Goal: Transaction & Acquisition: Purchase product/service

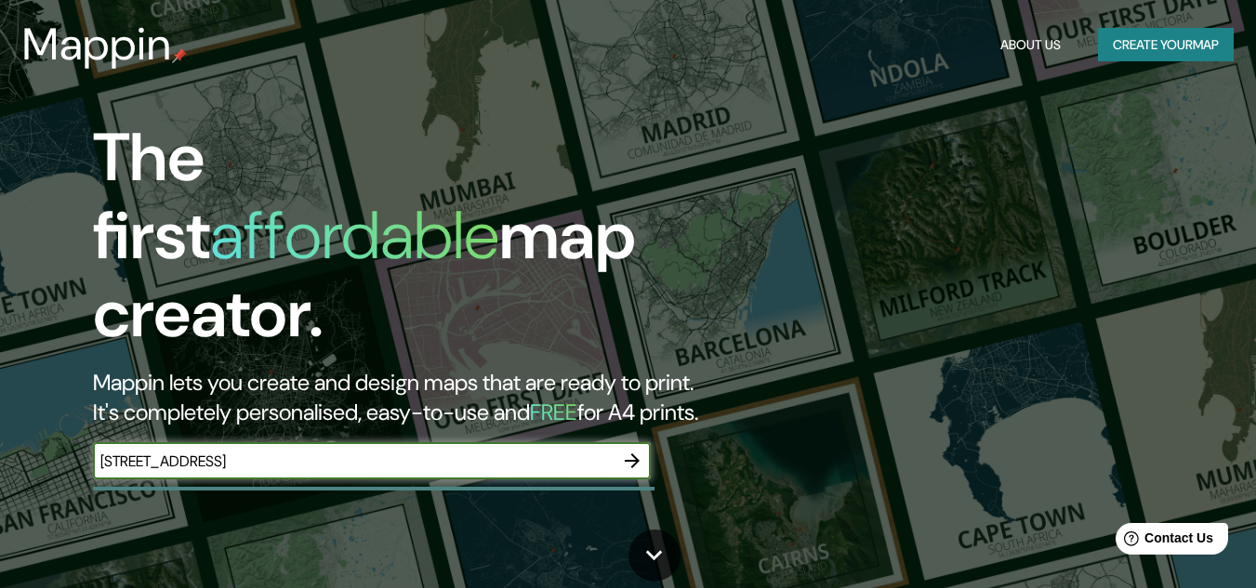
type input "[STREET_ADDRESS]"
click at [625, 450] on icon "button" at bounding box center [632, 461] width 22 height 22
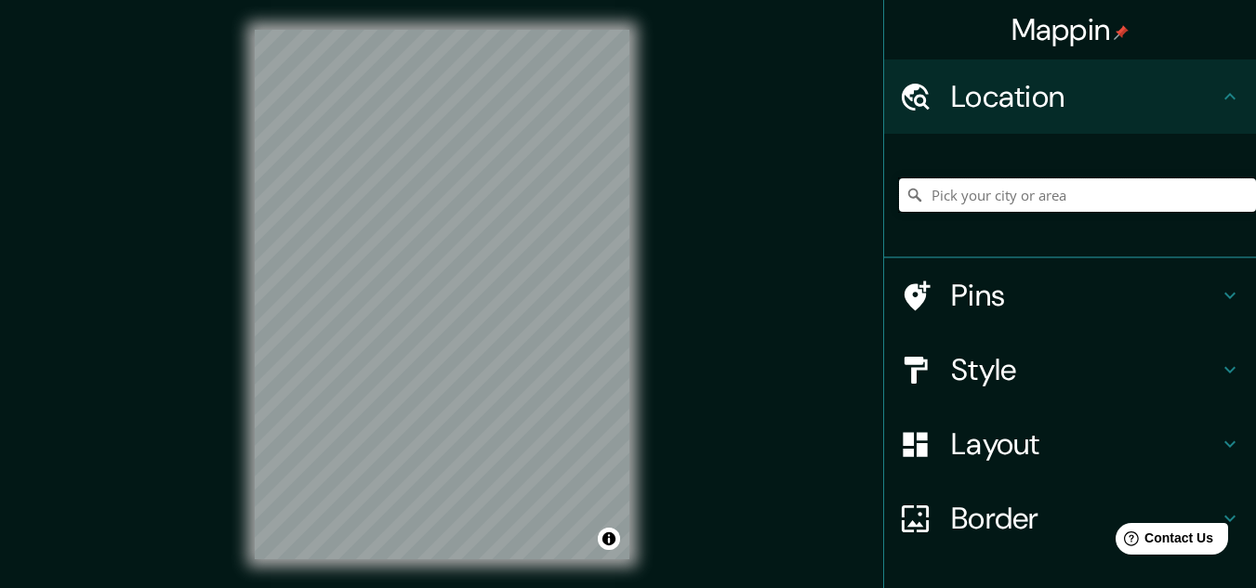
click at [1046, 191] on input "Pick your city or area" at bounding box center [1077, 194] width 357 height 33
paste input "[STREET_ADDRESS]"
type input "[STREET_ADDRESS][PERSON_NAME]"
click at [1075, 286] on h4 "Pins" at bounding box center [1085, 295] width 268 height 37
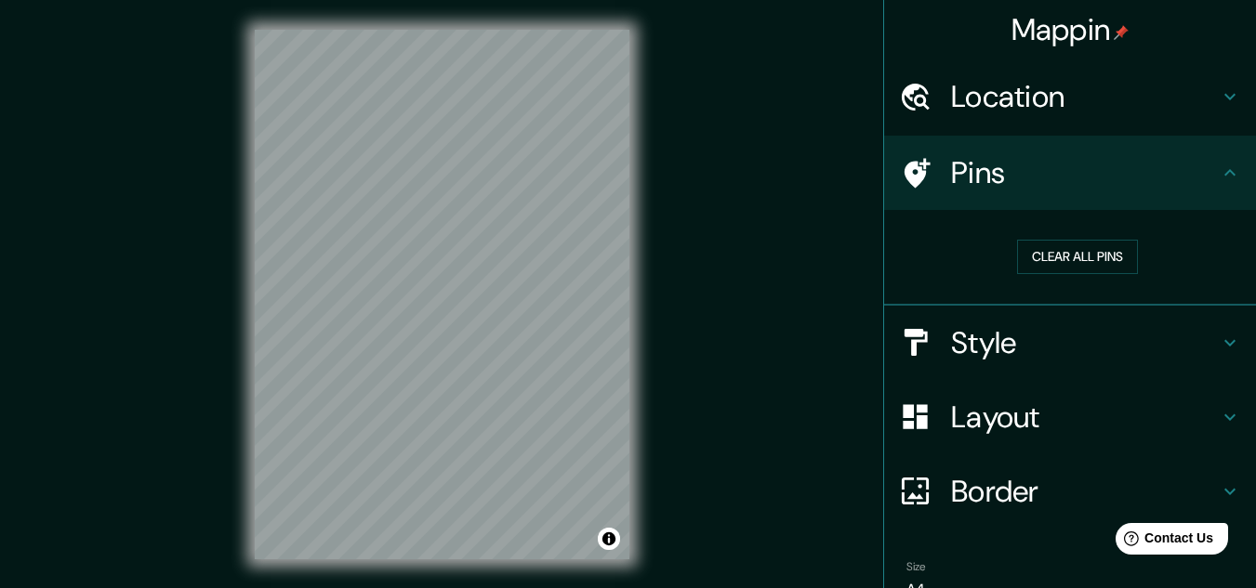
click at [1046, 353] on h4 "Style" at bounding box center [1085, 342] width 268 height 37
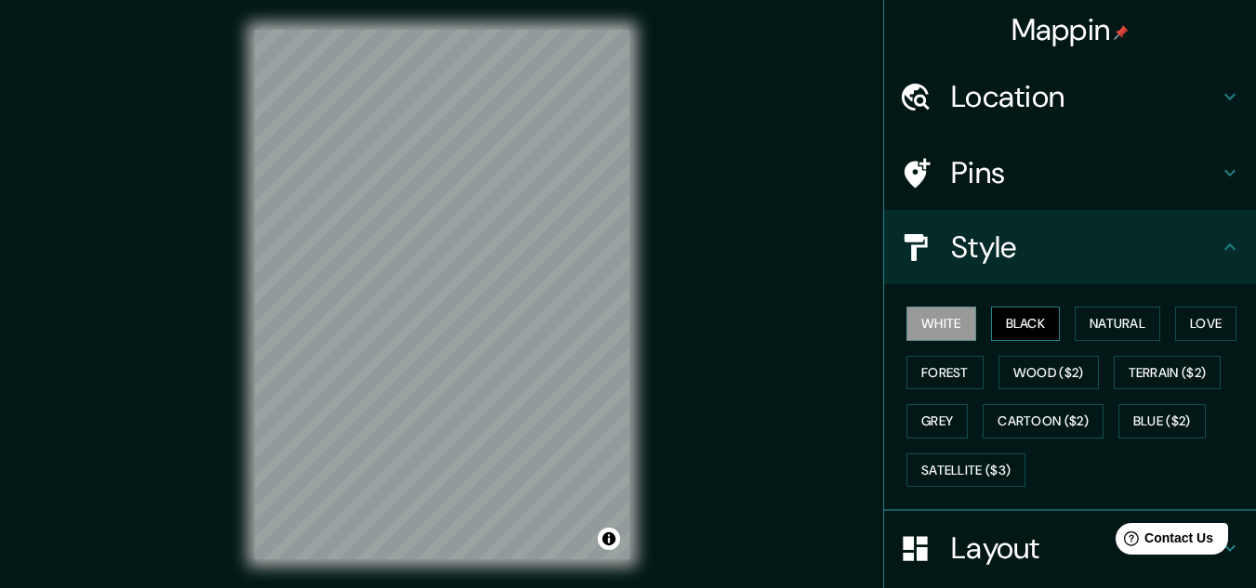
click at [997, 323] on button "Black" at bounding box center [1026, 324] width 70 height 34
drag, startPoint x: 1058, startPoint y: 323, endPoint x: 1081, endPoint y: 322, distance: 23.3
click at [1061, 322] on div "White Black Natural Love Forest Wood ($2) Terrain ($2) Grey Cartoon ($2) Blue (…" at bounding box center [1077, 396] width 357 height 195
click at [1083, 322] on button "Natural" at bounding box center [1117, 324] width 86 height 34
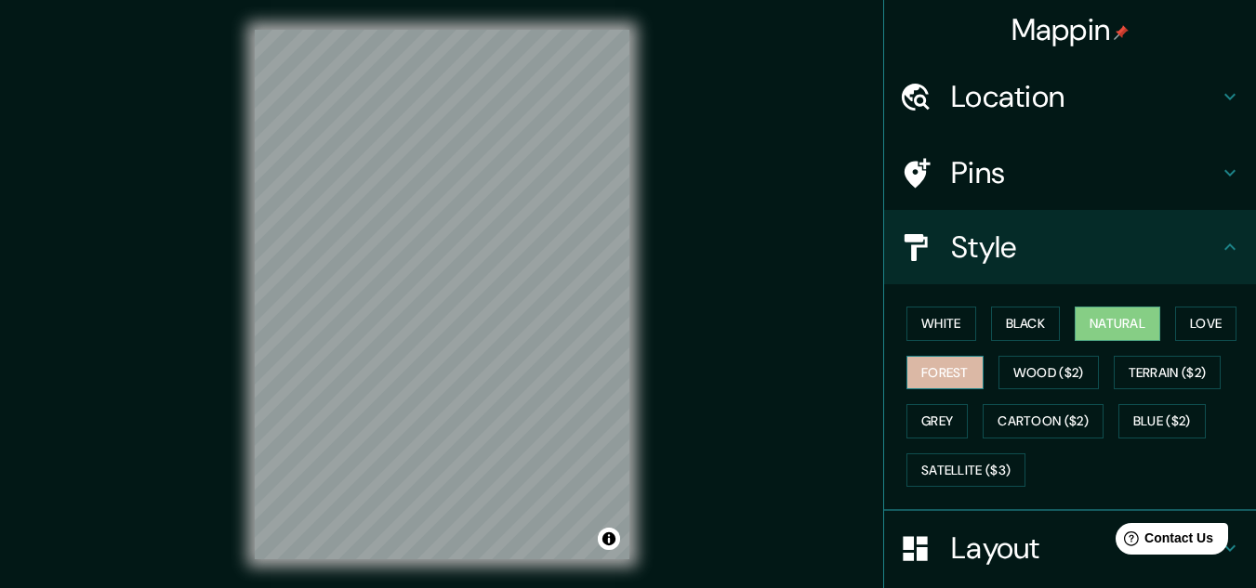
click at [927, 375] on button "Forest" at bounding box center [944, 373] width 77 height 34
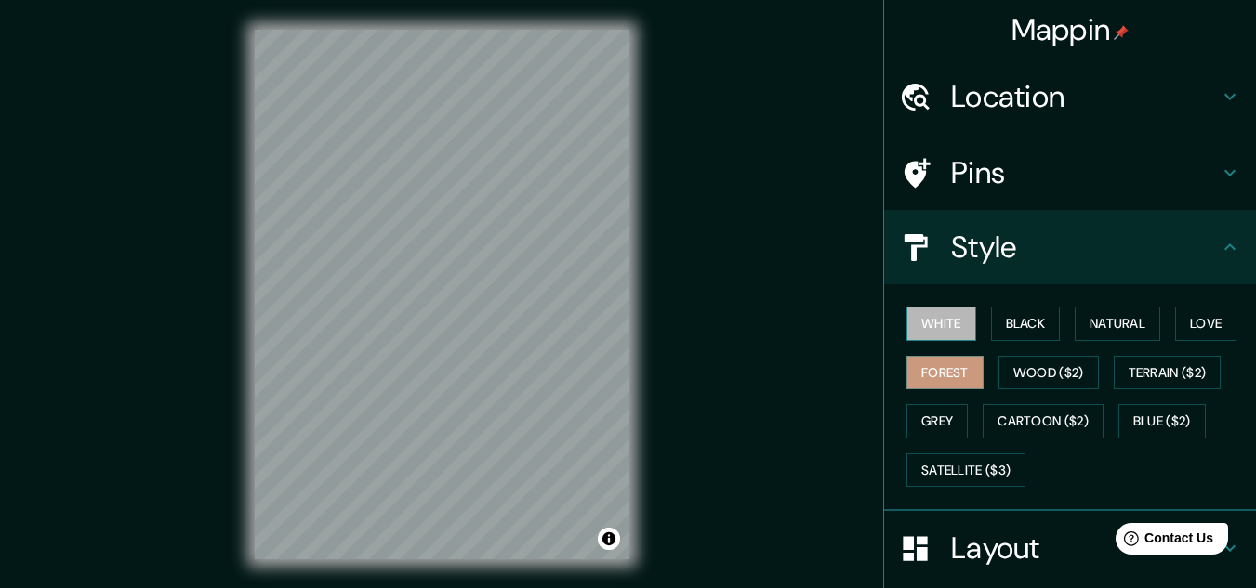
click at [908, 314] on button "White" at bounding box center [941, 324] width 70 height 34
click at [944, 356] on button "Forest" at bounding box center [944, 373] width 77 height 34
click at [1019, 317] on button "Black" at bounding box center [1026, 324] width 70 height 34
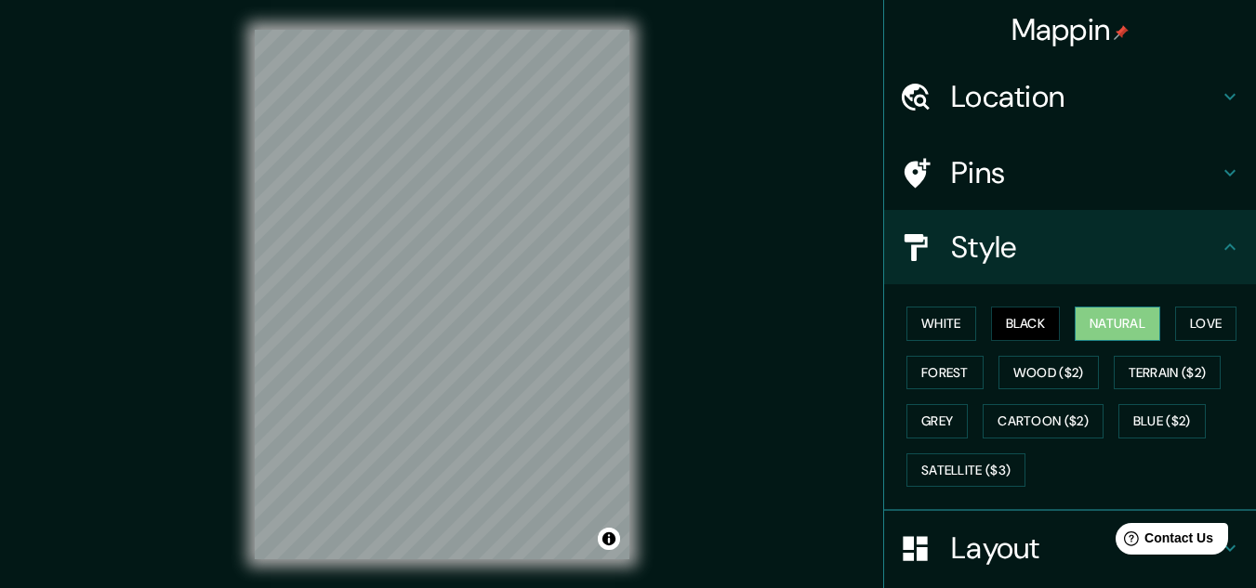
click at [1090, 317] on button "Natural" at bounding box center [1117, 324] width 86 height 34
click at [942, 375] on button "Forest" at bounding box center [944, 373] width 77 height 34
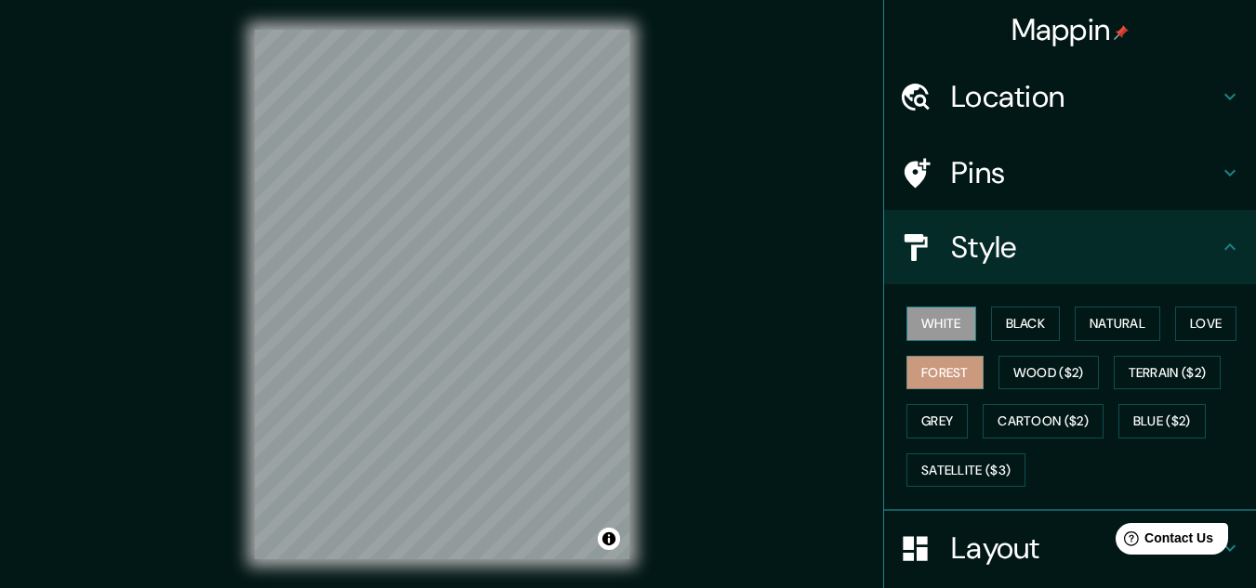
click at [930, 322] on button "White" at bounding box center [941, 324] width 70 height 34
click at [1009, 331] on button "Black" at bounding box center [1026, 324] width 70 height 34
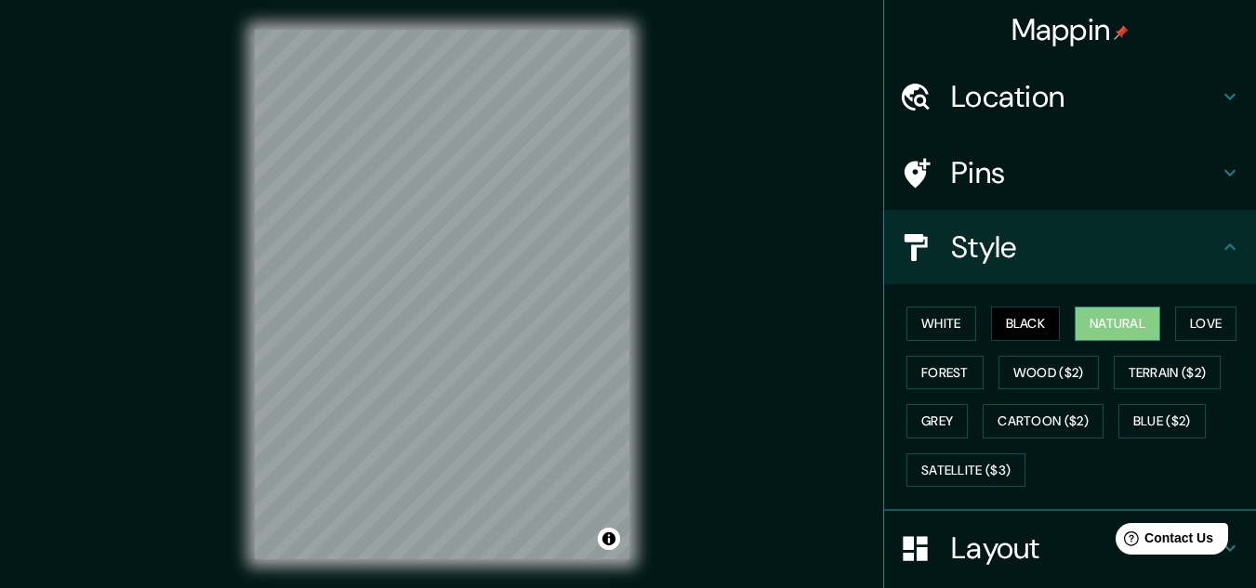
click at [1110, 322] on button "Natural" at bounding box center [1117, 324] width 86 height 34
click at [950, 372] on button "Forest" at bounding box center [944, 373] width 77 height 34
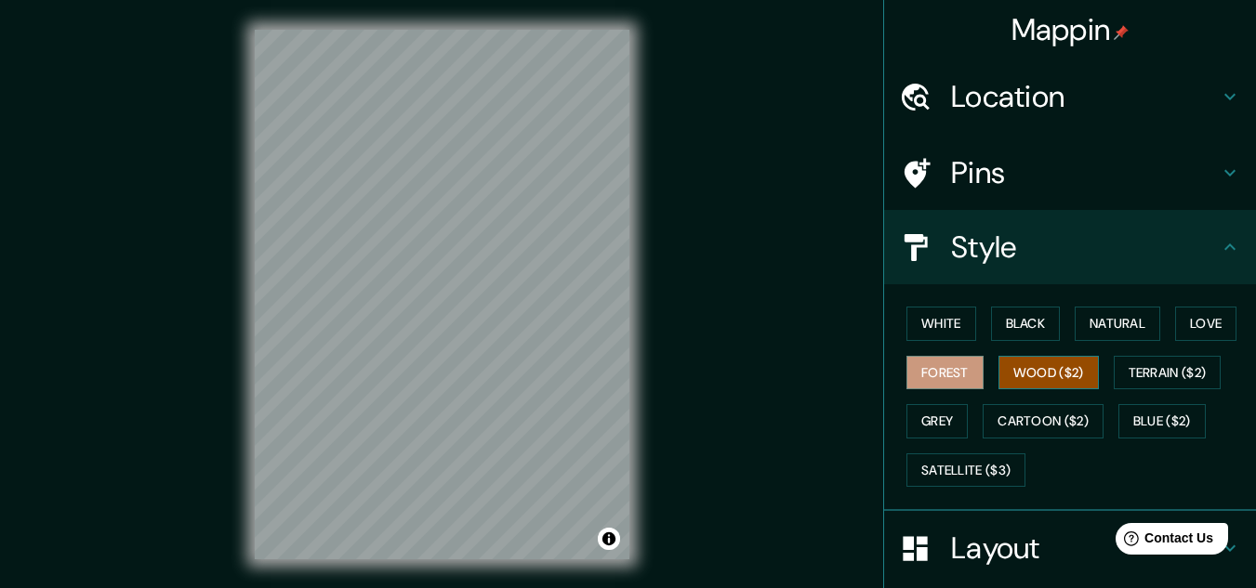
click at [1037, 377] on button "Wood ($2)" at bounding box center [1048, 373] width 100 height 34
click at [1142, 375] on button "Terrain ($2)" at bounding box center [1167, 373] width 108 height 34
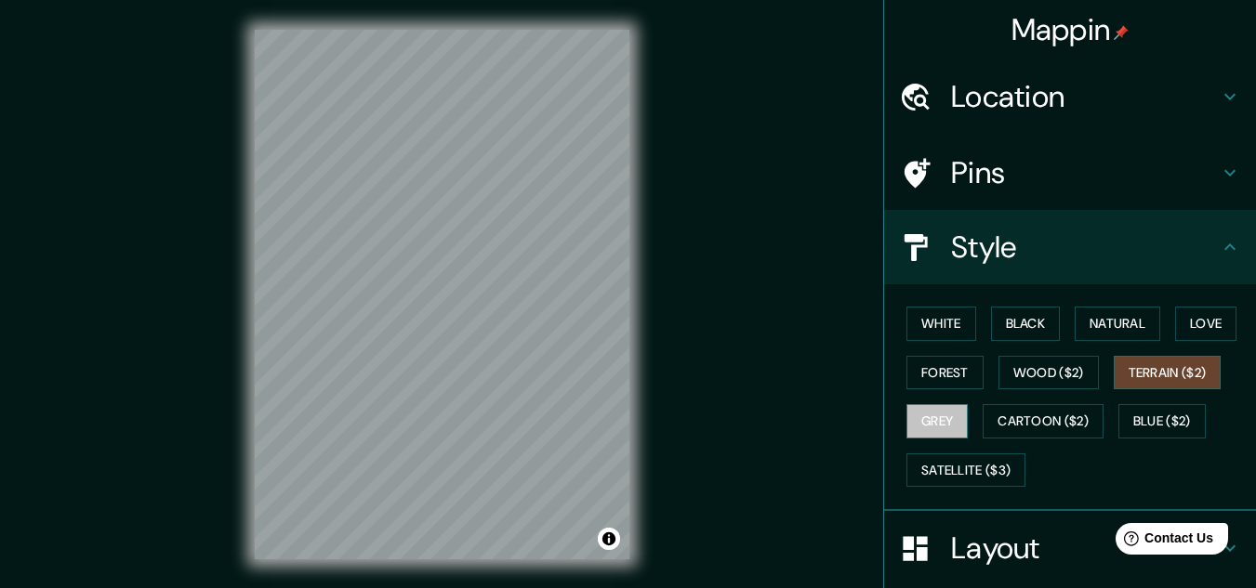
click at [906, 426] on button "Grey" at bounding box center [936, 421] width 61 height 34
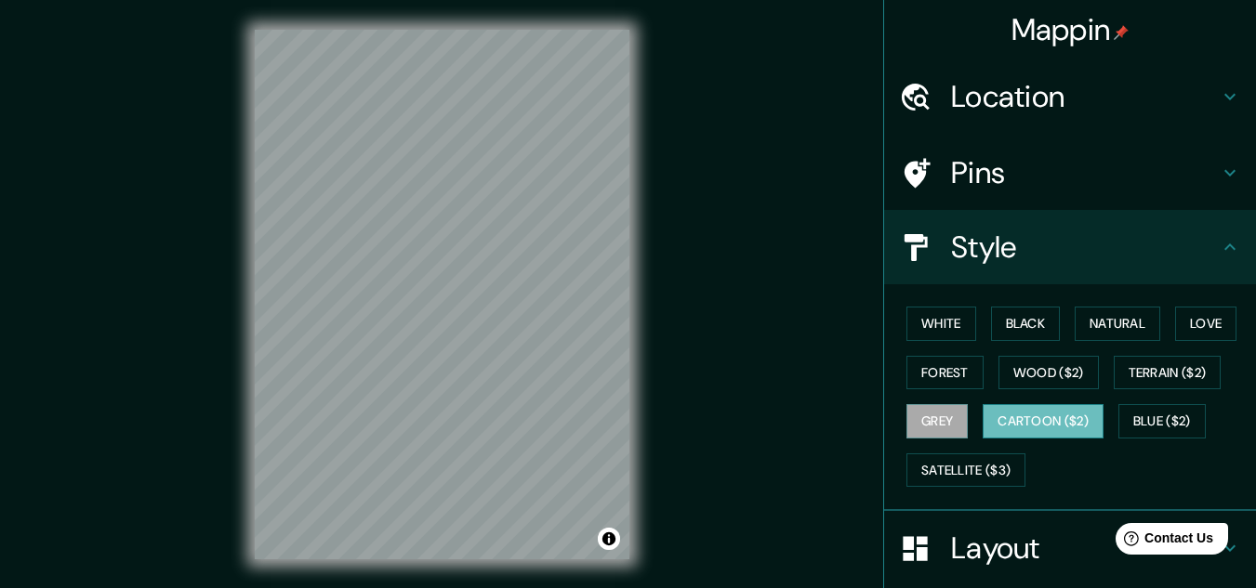
click at [1019, 427] on button "Cartoon ($2)" at bounding box center [1042, 421] width 121 height 34
click at [1177, 419] on button "Blue ($2)" at bounding box center [1161, 421] width 87 height 34
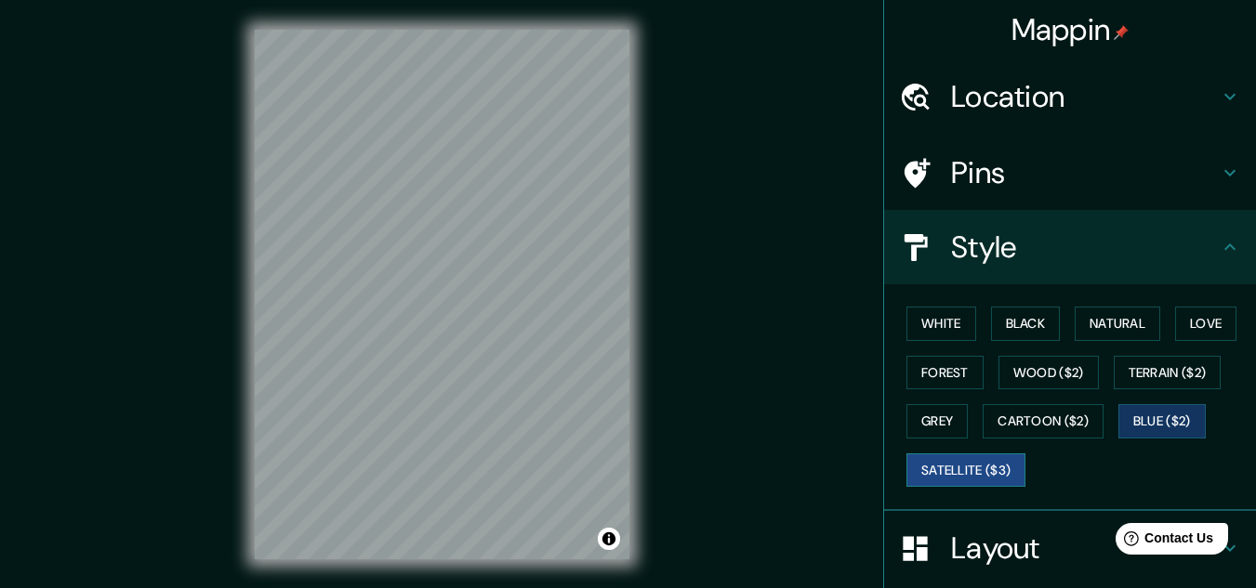
click at [946, 467] on button "Satellite ($3)" at bounding box center [965, 471] width 119 height 34
click at [926, 409] on button "Grey" at bounding box center [936, 421] width 61 height 34
click at [936, 462] on button "Satellite ($3)" at bounding box center [965, 471] width 119 height 34
click at [917, 412] on button "Grey" at bounding box center [936, 421] width 61 height 34
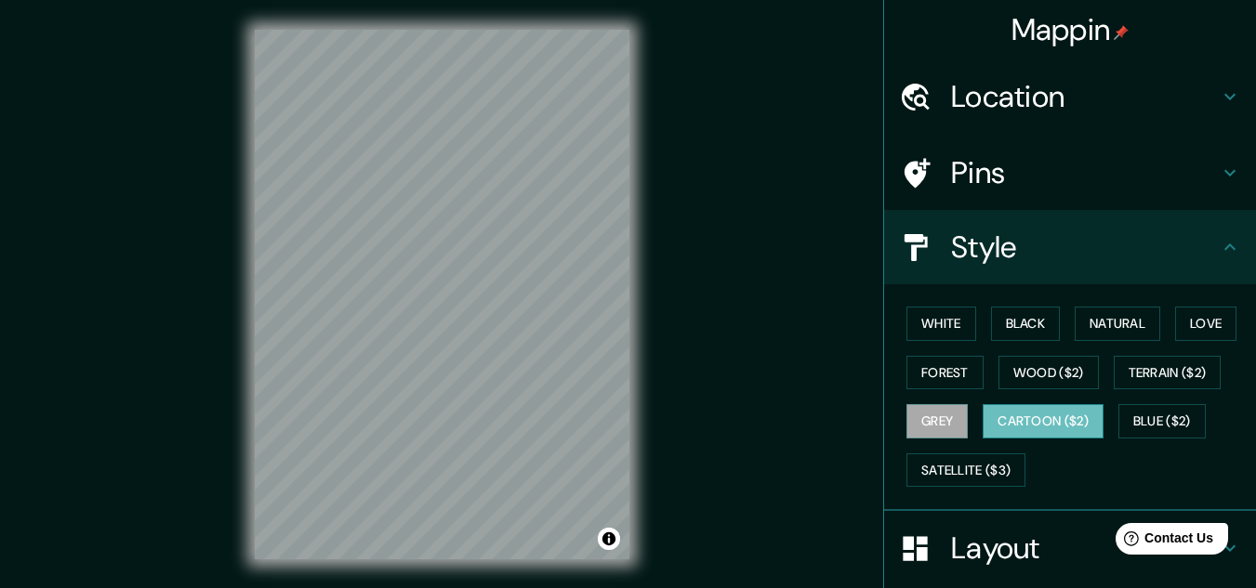
click at [1016, 425] on button "Cartoon ($2)" at bounding box center [1042, 421] width 121 height 34
click at [906, 424] on button "Grey" at bounding box center [936, 421] width 61 height 34
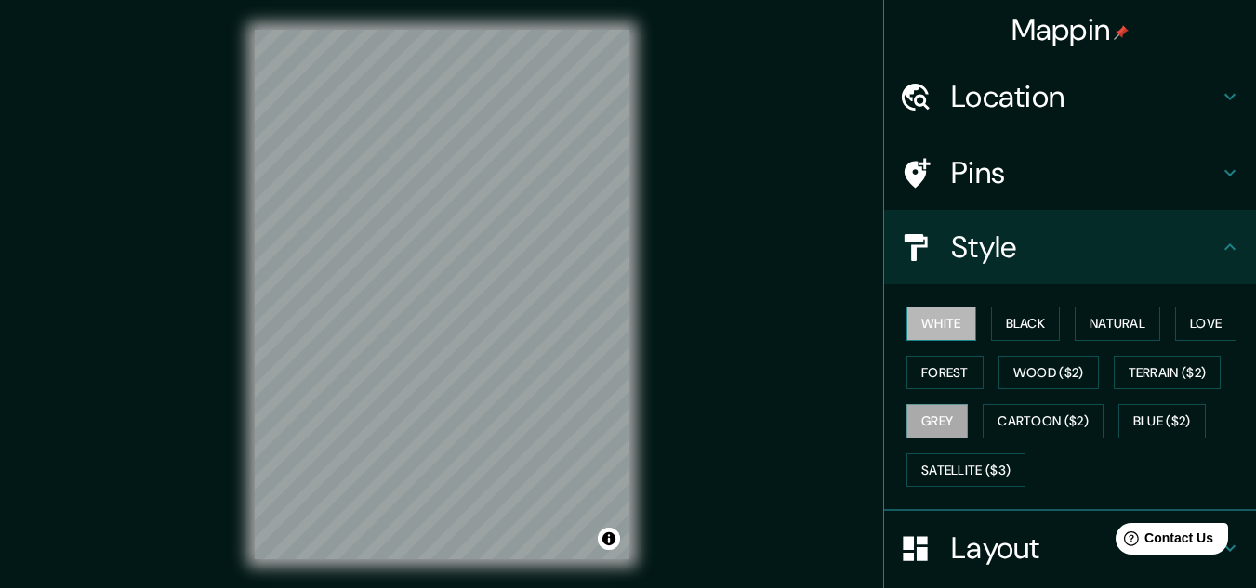
click at [947, 332] on button "White" at bounding box center [941, 324] width 70 height 34
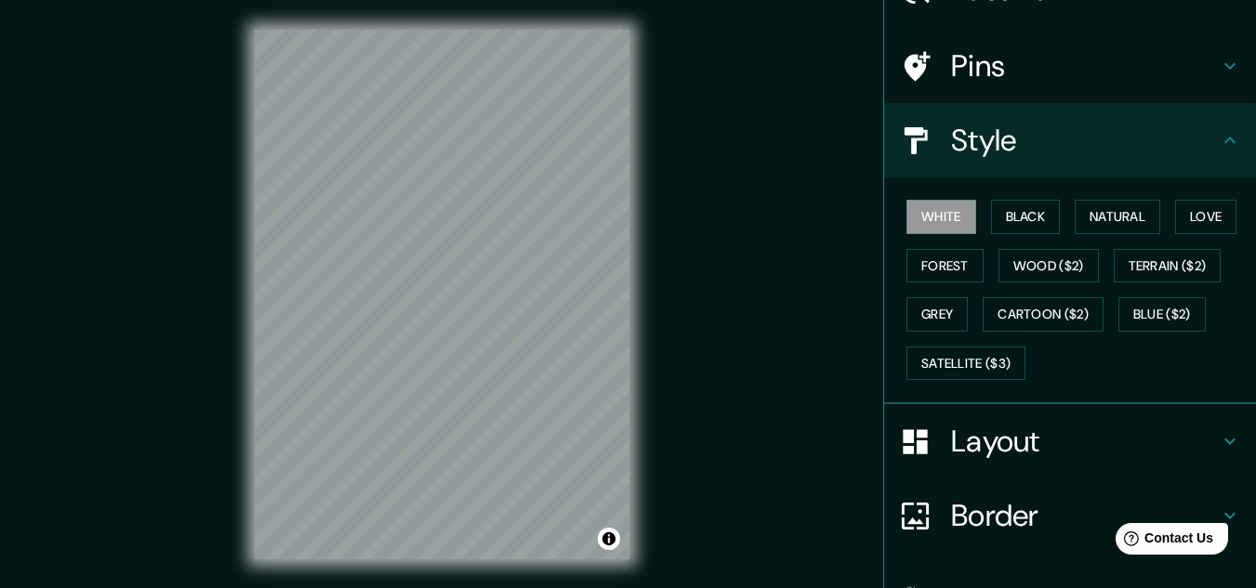
scroll to position [227, 0]
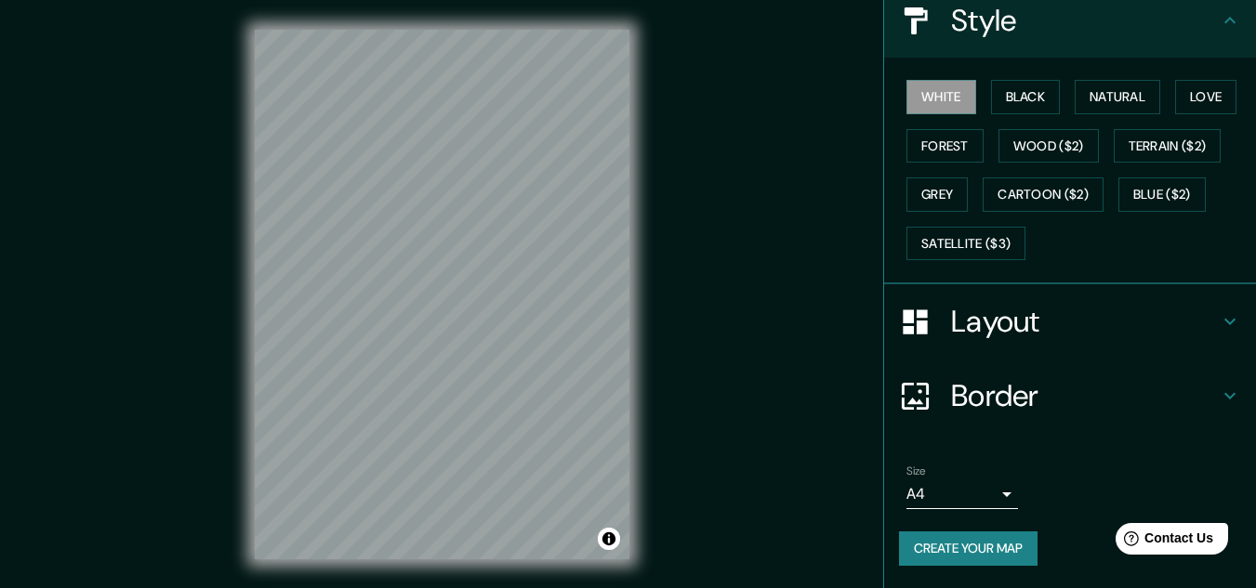
drag, startPoint x: 633, startPoint y: 242, endPoint x: 720, endPoint y: 322, distance: 118.4
click at [720, 322] on div "Mappin Location [STREET_ADDRESS][PERSON_NAME][PERSON_NAME] [PERSON_NAME], [GEOG…" at bounding box center [628, 309] width 1256 height 619
